Goal: Check status

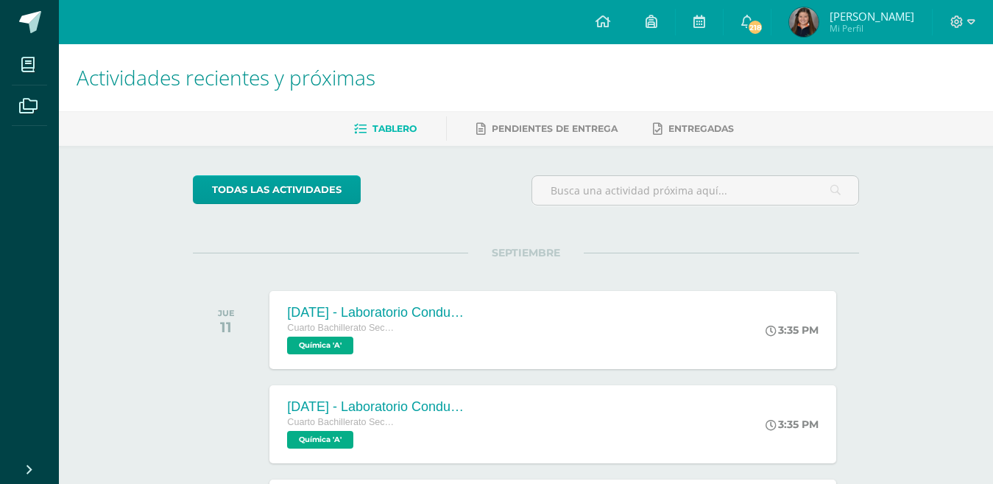
click at [881, 22] on span "Mi Perfil" at bounding box center [872, 28] width 85 height 13
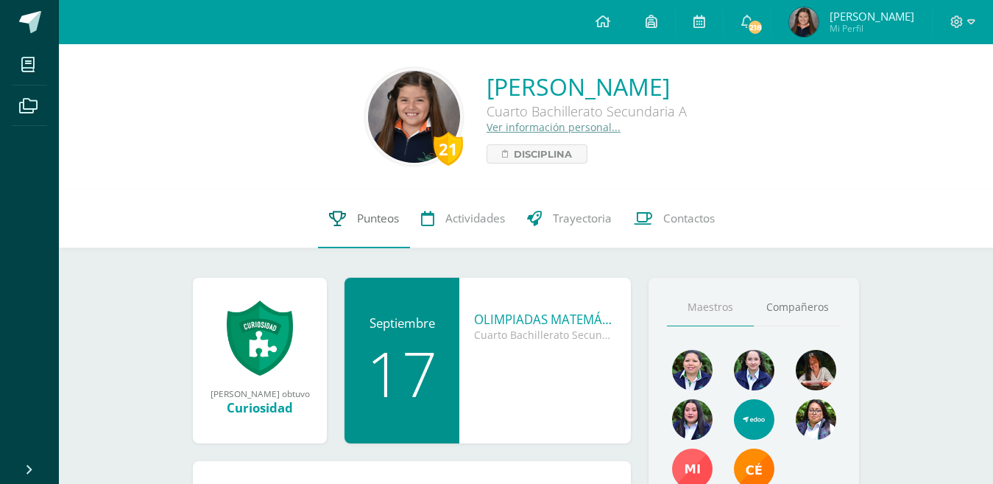
click at [407, 227] on link "Punteos" at bounding box center [364, 218] width 92 height 59
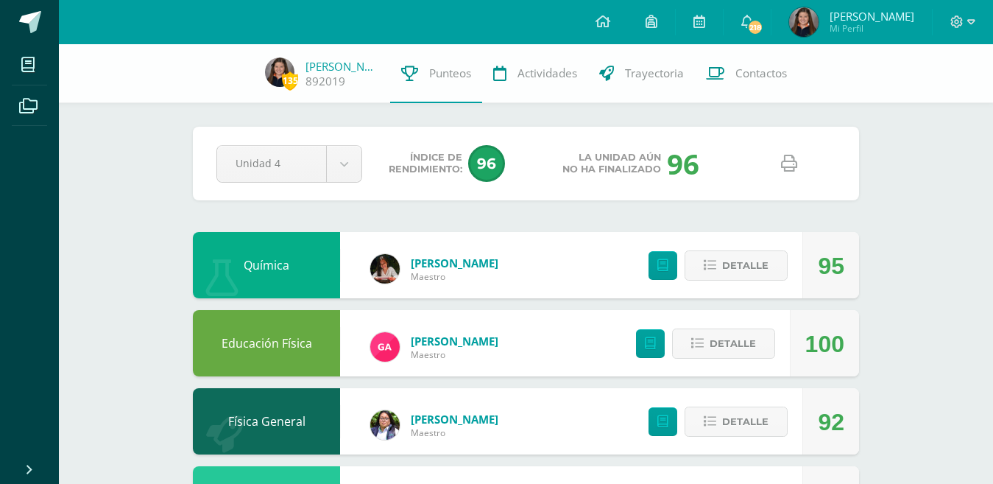
drag, startPoint x: 0, startPoint y: 0, endPoint x: 409, endPoint y: 220, distance: 464.1
